Goal: Information Seeking & Learning: Learn about a topic

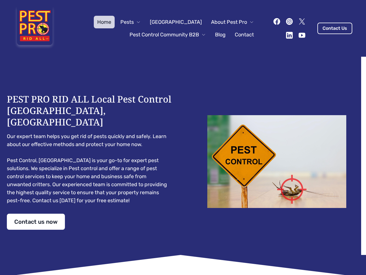
click at [183, 137] on div "PEST PRO RID ALL Local Pest Control [GEOGRAPHIC_DATA], [GEOGRAPHIC_DATA] Our ex…" at bounding box center [183, 161] width 353 height 136
click at [134, 22] on span "Pests" at bounding box center [127, 22] width 13 height 8
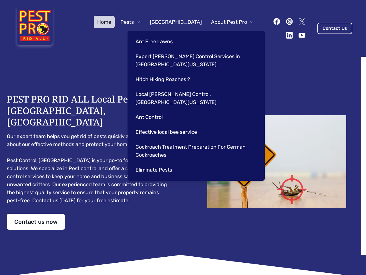
click at [227, 22] on span "About Pest Pro" at bounding box center [229, 22] width 36 height 8
click at [162, 35] on div "Ant Free Lawns Expert [PERSON_NAME] Control Services in [GEOGRAPHIC_DATA] [US_S…" at bounding box center [196, 106] width 137 height 150
